Goal: Navigation & Orientation: Find specific page/section

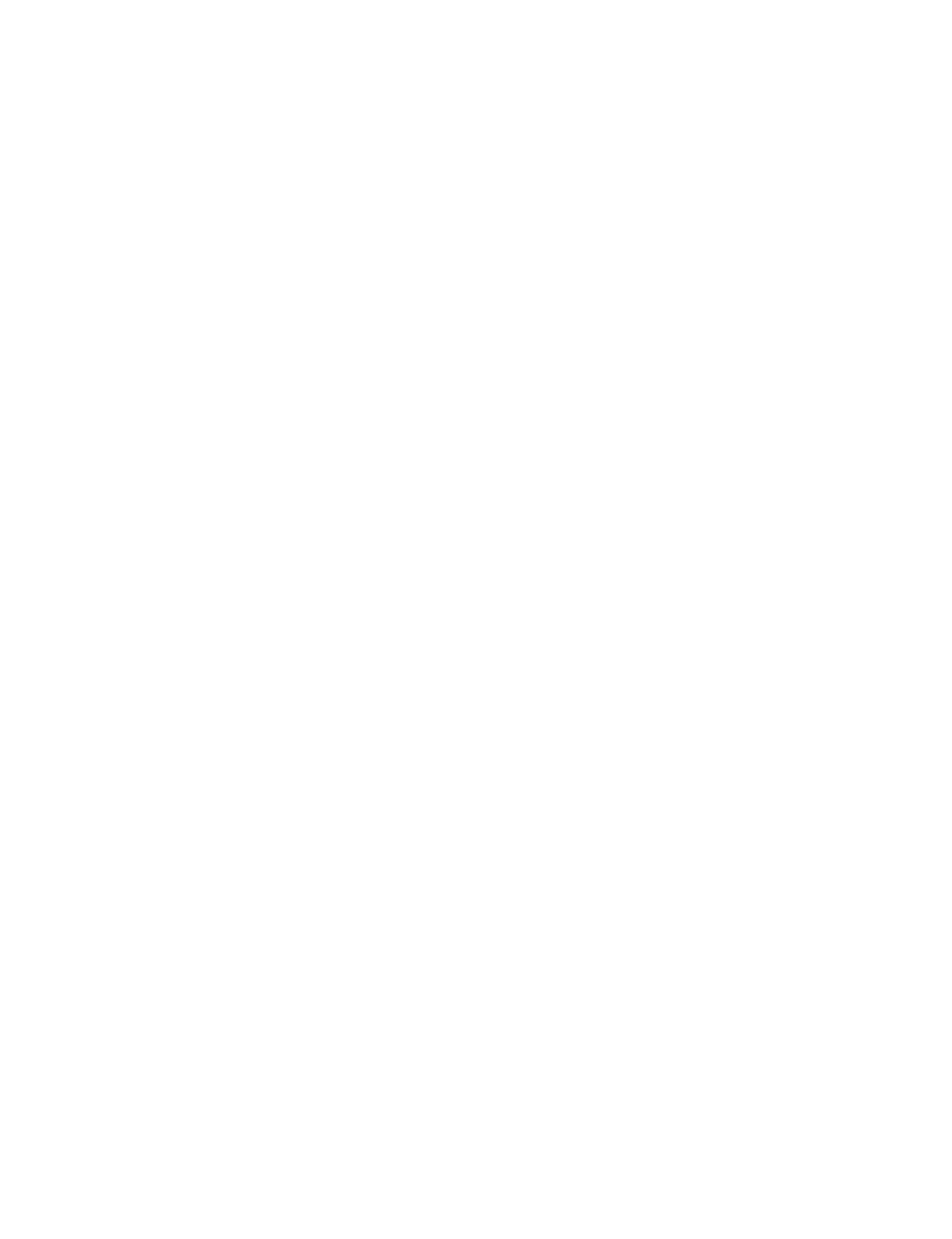
scroll to position [3285, 0]
click at [834, 436] on icon at bounding box center [834, 442] width 40 height 33
click at [215, 117] on span "zurück zur Hotelübersicht" at bounding box center [172, 121] width 196 height 18
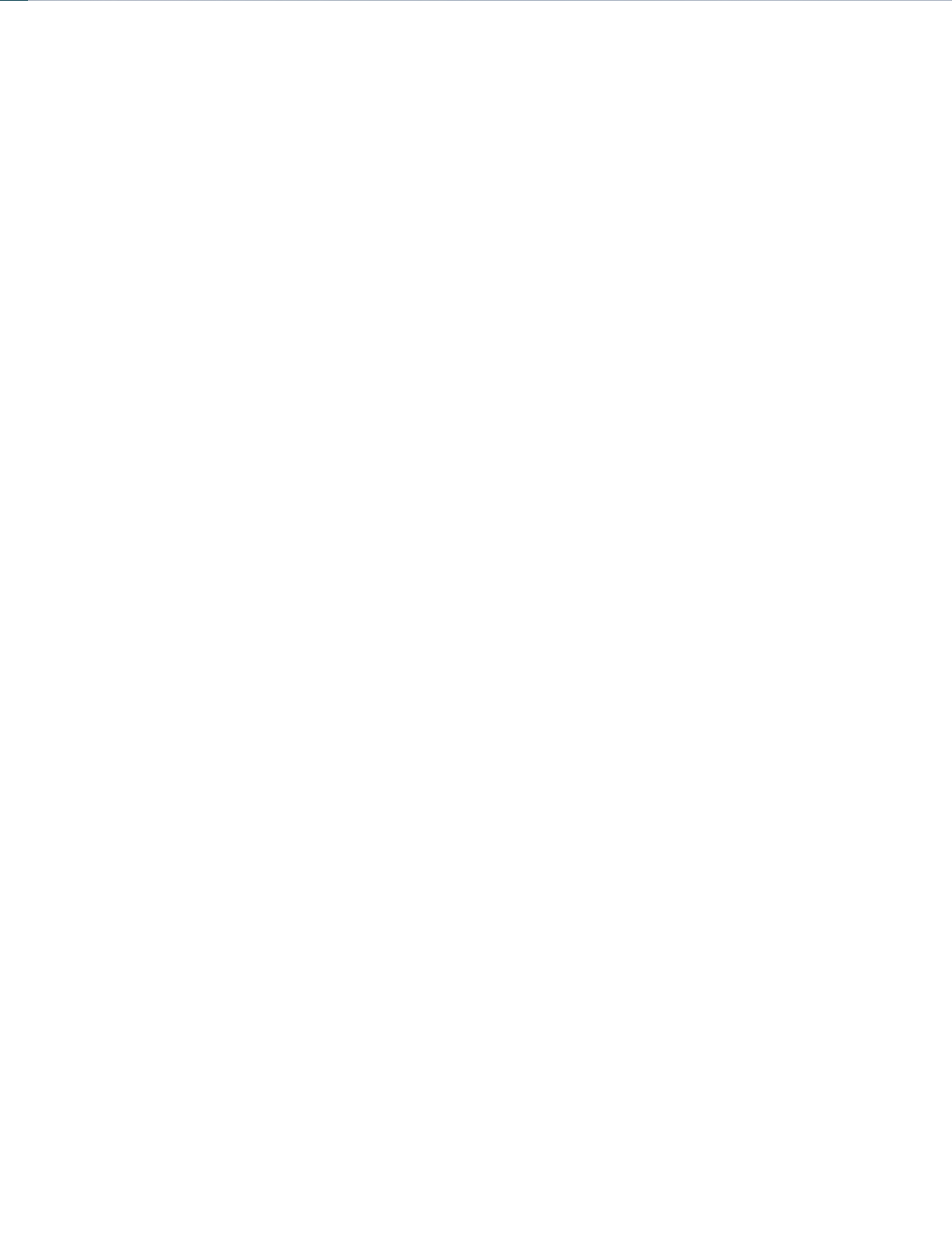
scroll to position [190, 0]
drag, startPoint x: 42, startPoint y: 501, endPoint x: 349, endPoint y: 497, distance: 307.0
click at [349, 497] on h2 "AKI Family Resort PLOSE" at bounding box center [476, 511] width 877 height 36
